Goal: Download file/media

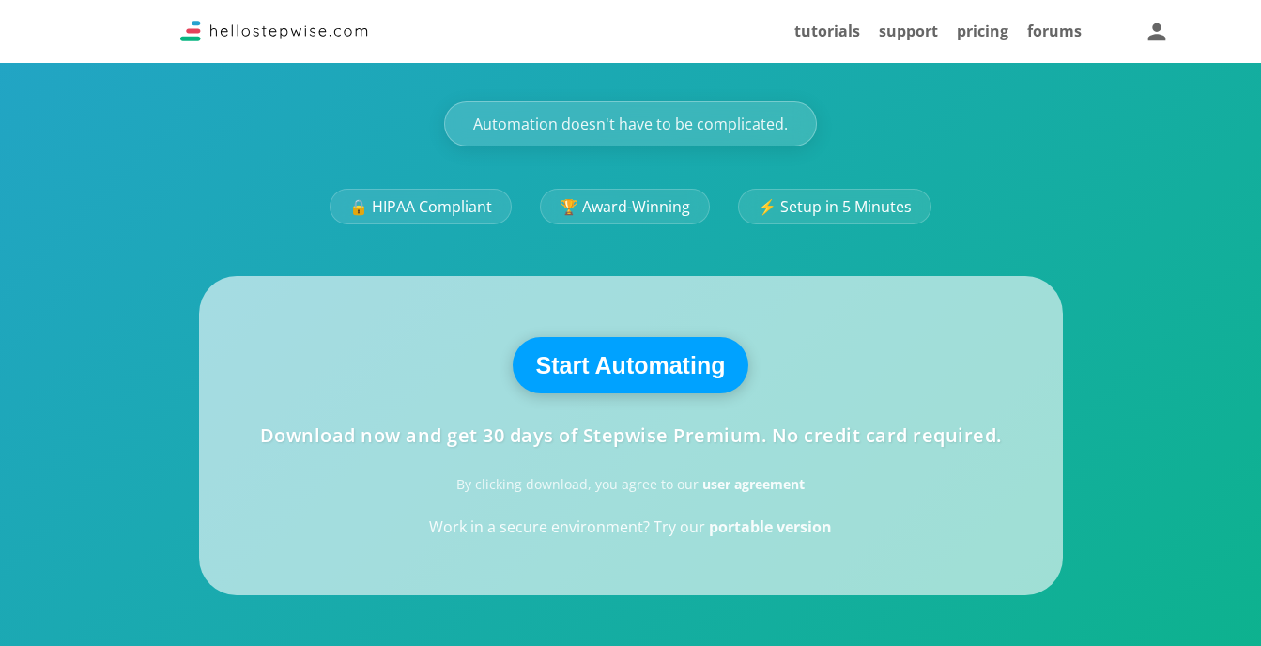
scroll to position [308, 0]
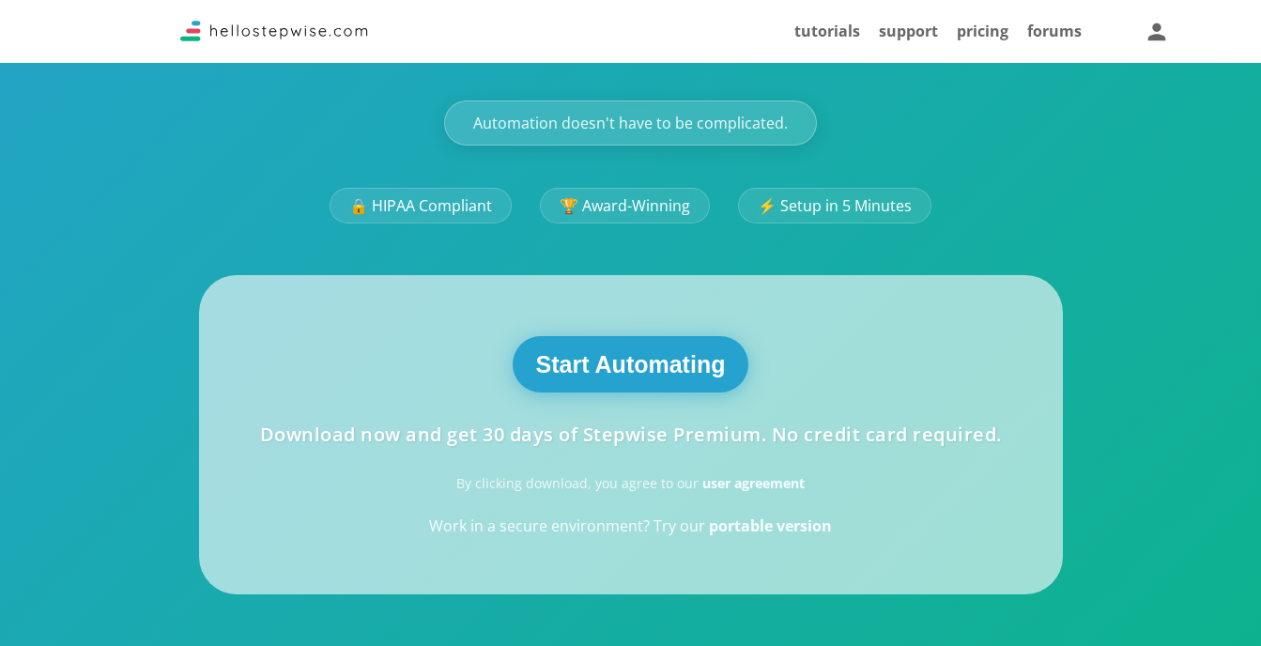
click at [660, 370] on button "Start Automating" at bounding box center [631, 364] width 237 height 56
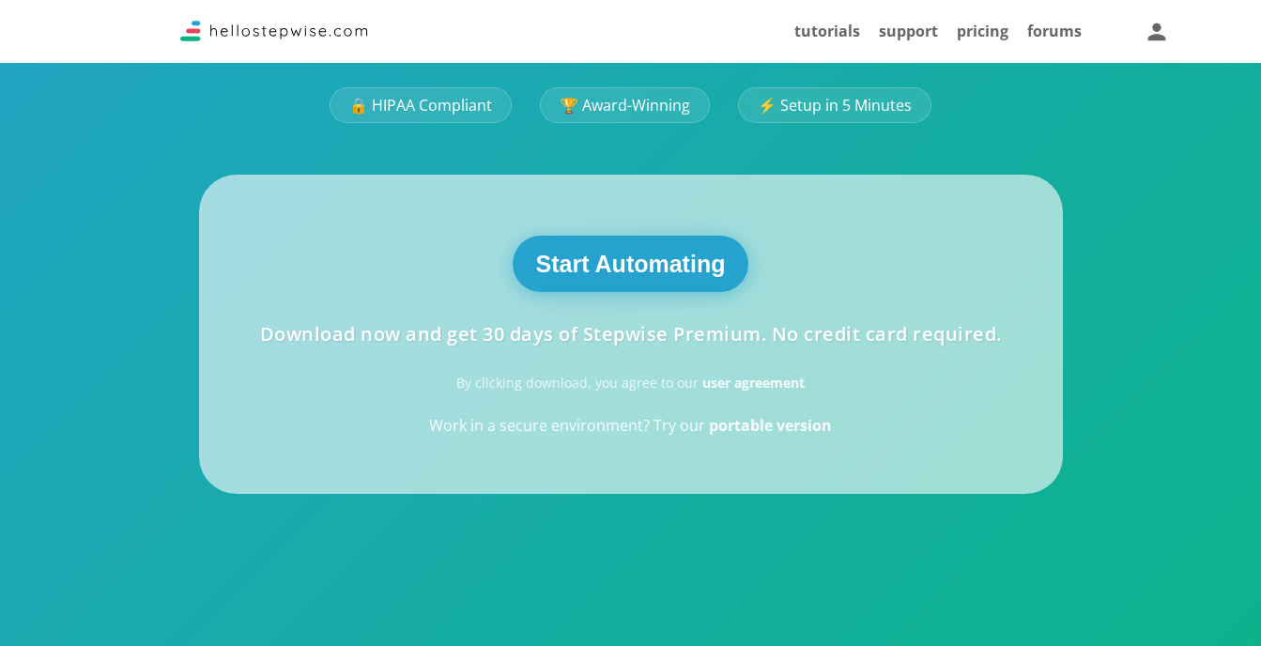
scroll to position [408, 0]
click at [656, 278] on button "Start Automating" at bounding box center [631, 265] width 237 height 56
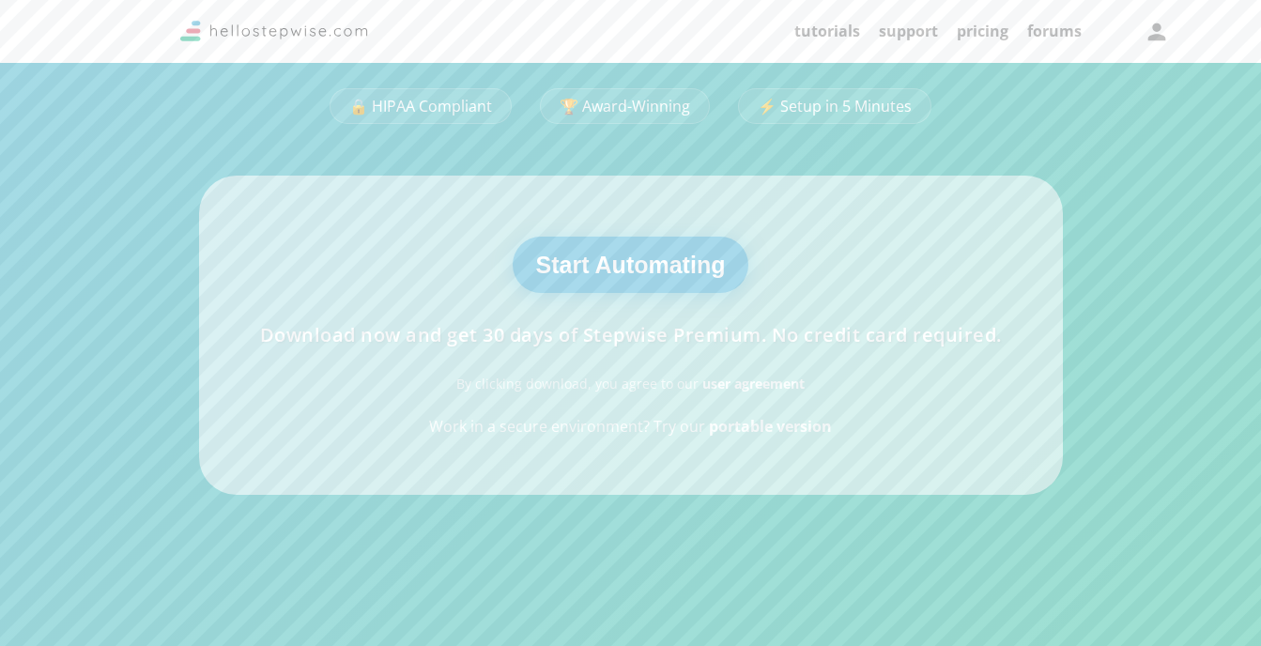
click at [656, 278] on button "Start Automating" at bounding box center [631, 265] width 237 height 56
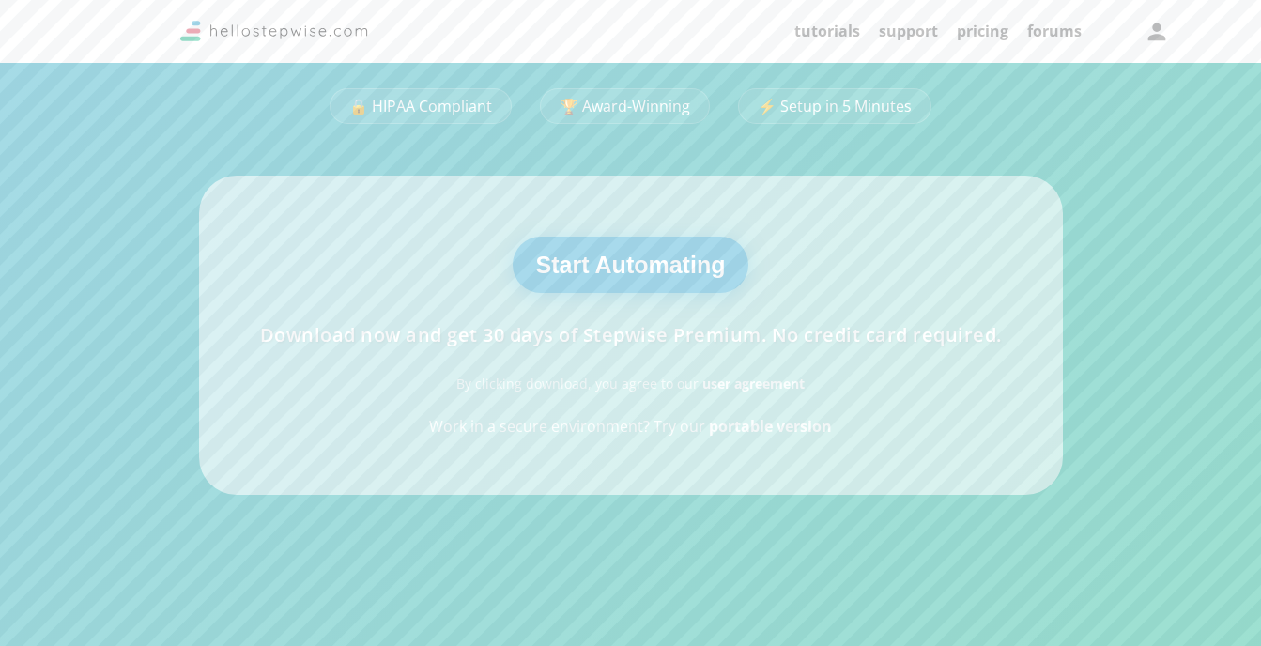
click at [656, 278] on button "Start Automating" at bounding box center [631, 265] width 237 height 56
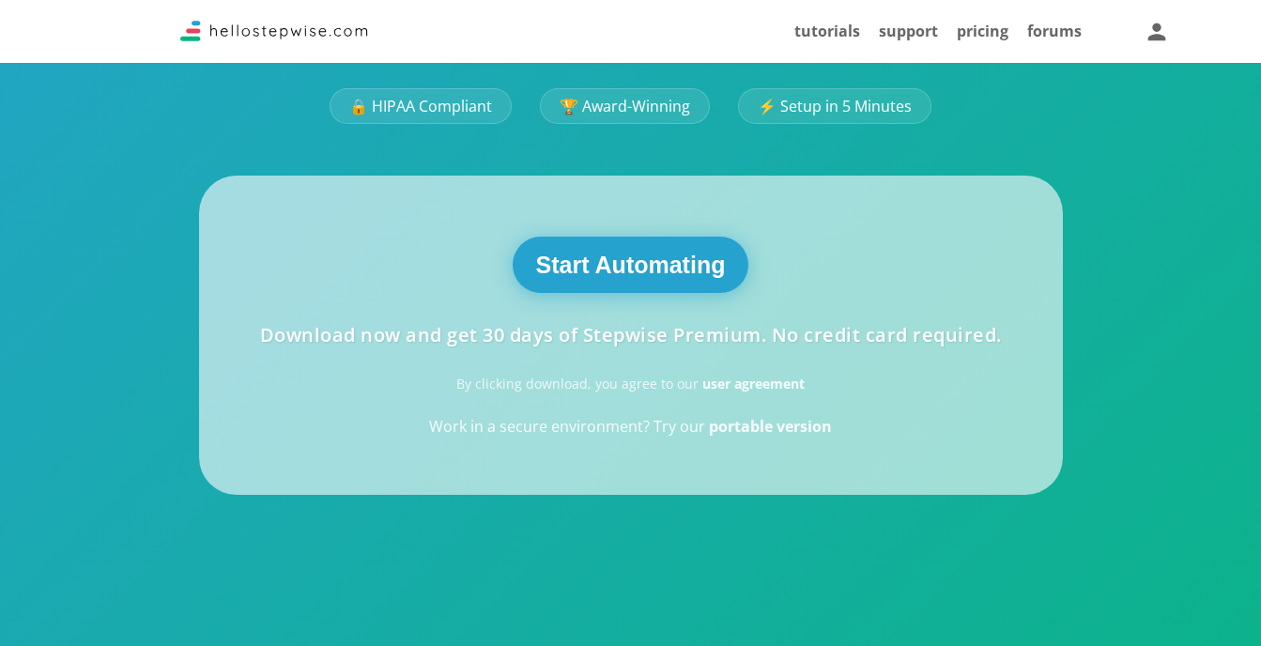
click at [656, 278] on button "Start Automating" at bounding box center [631, 265] width 237 height 56
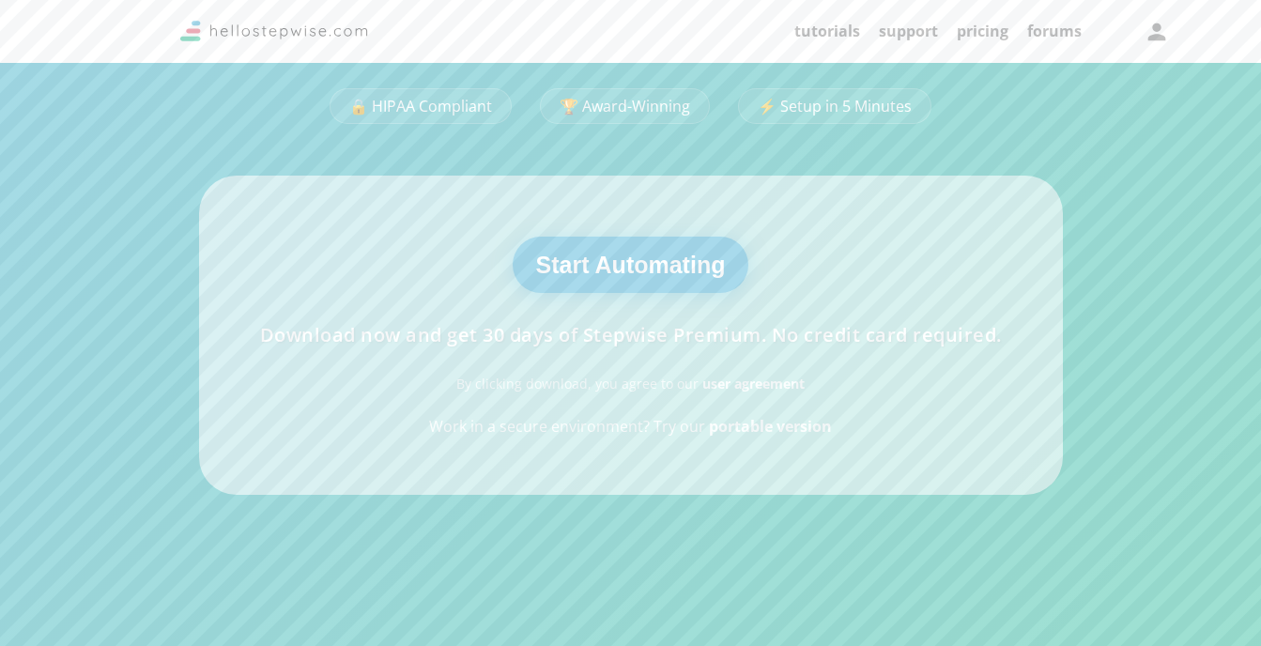
click at [656, 278] on button "Start Automating" at bounding box center [631, 265] width 237 height 56
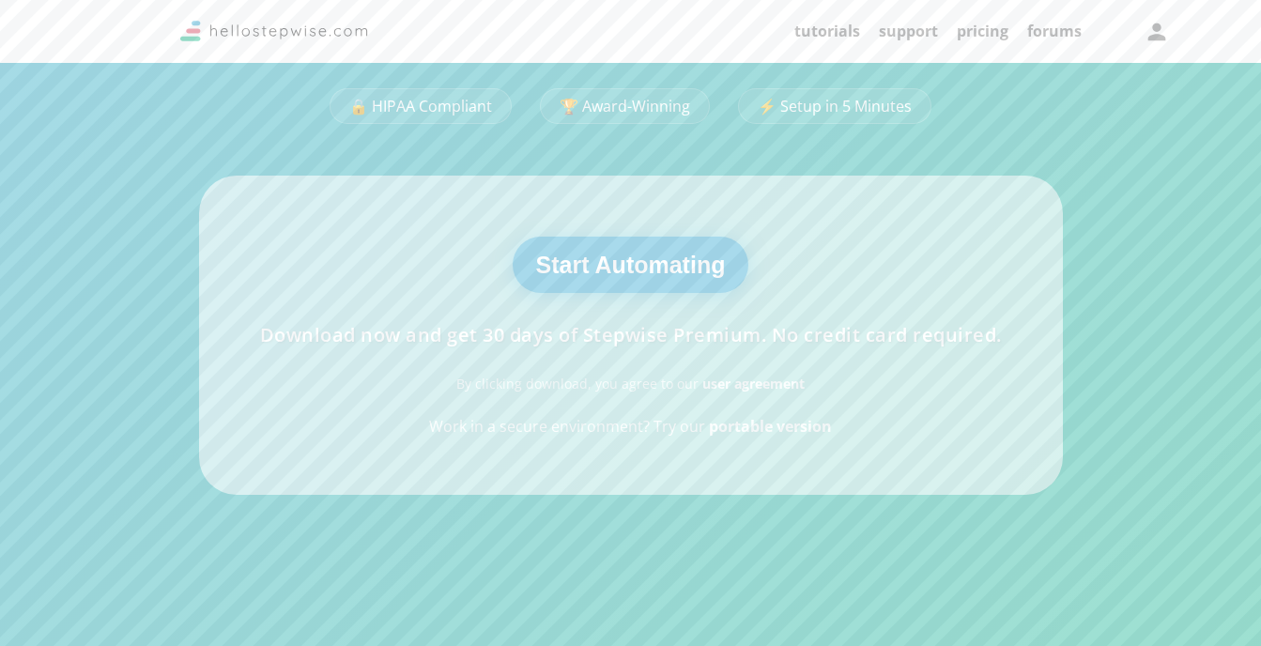
click at [656, 278] on button "Start Automating" at bounding box center [631, 265] width 237 height 56
